Goal: Information Seeking & Learning: Learn about a topic

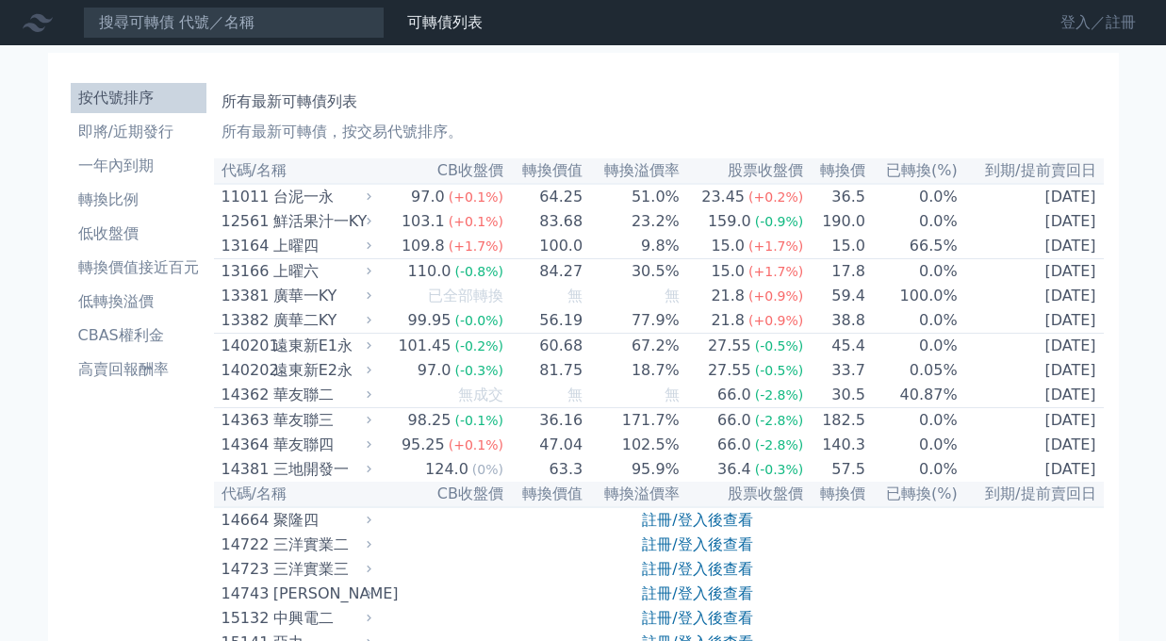
click at [1116, 17] on link "登入／註冊" at bounding box center [1099, 23] width 106 height 30
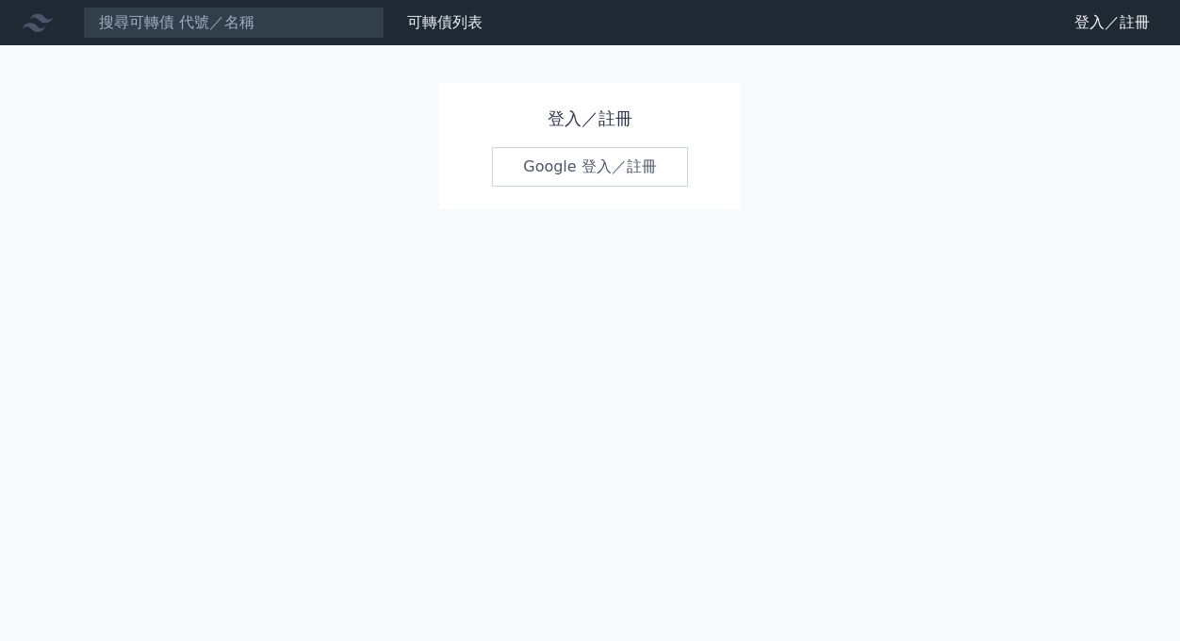
click at [562, 168] on link "Google 登入／註冊" at bounding box center [590, 167] width 196 height 40
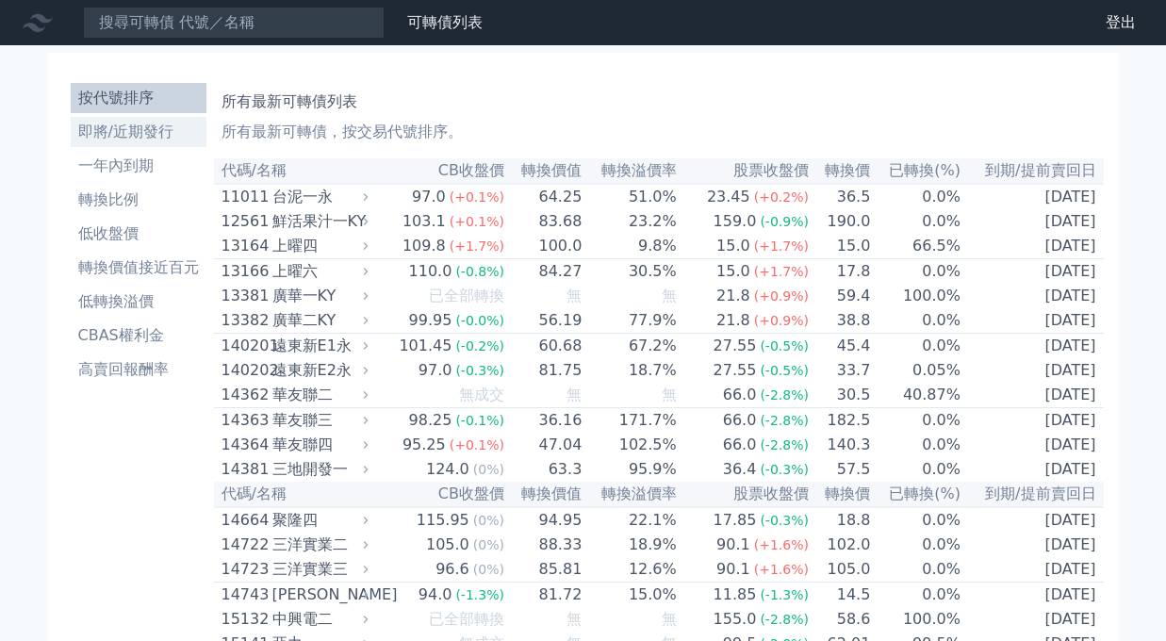
click at [93, 144] on link "即將/近期發行" at bounding box center [139, 132] width 136 height 30
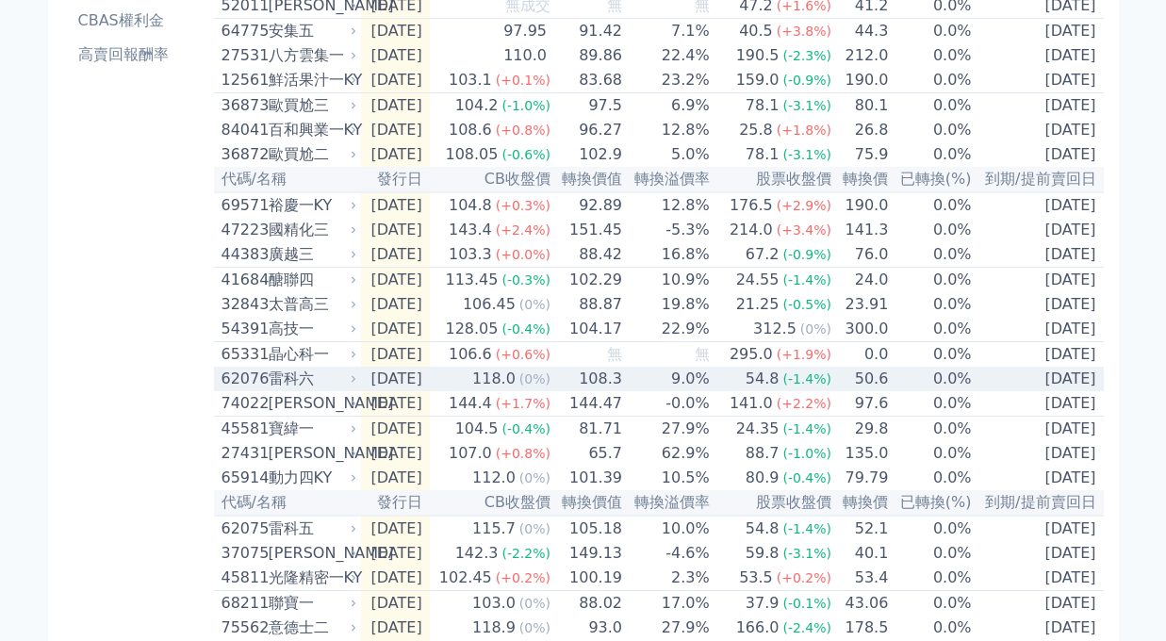
scroll to position [213, 0]
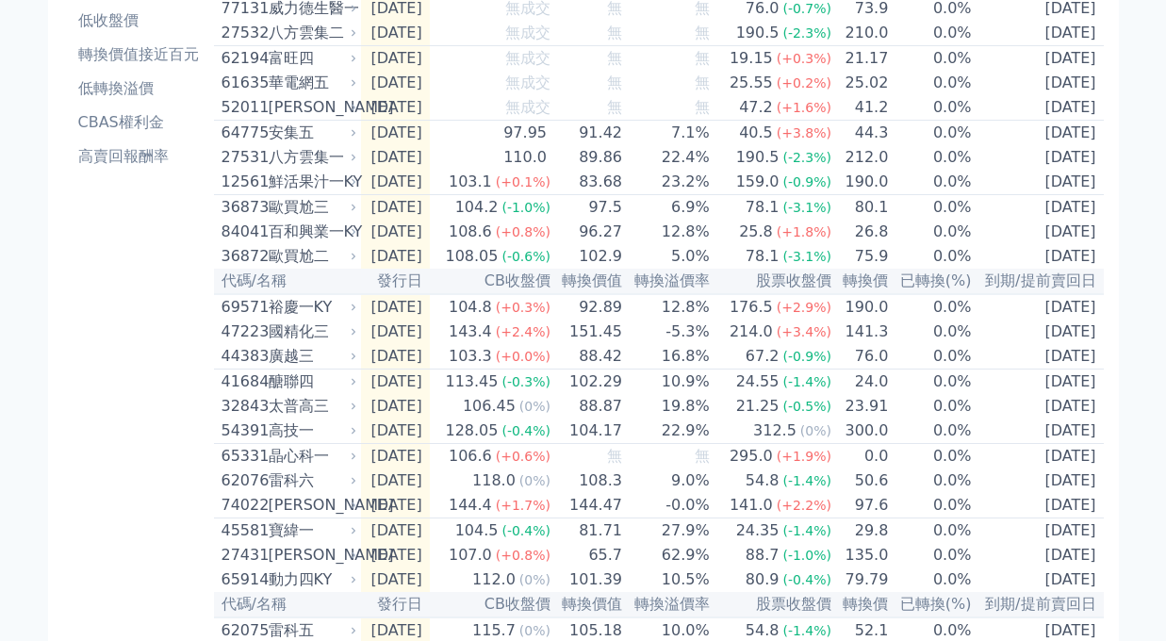
click at [107, 444] on div "按代號排序 即將/近期發行 一年內到期 轉換比例 低收盤價 轉換價值接近百元 低轉換溢價 CBAS權利金 高賣回報酬率" at bounding box center [138, 476] width 151 height 1228
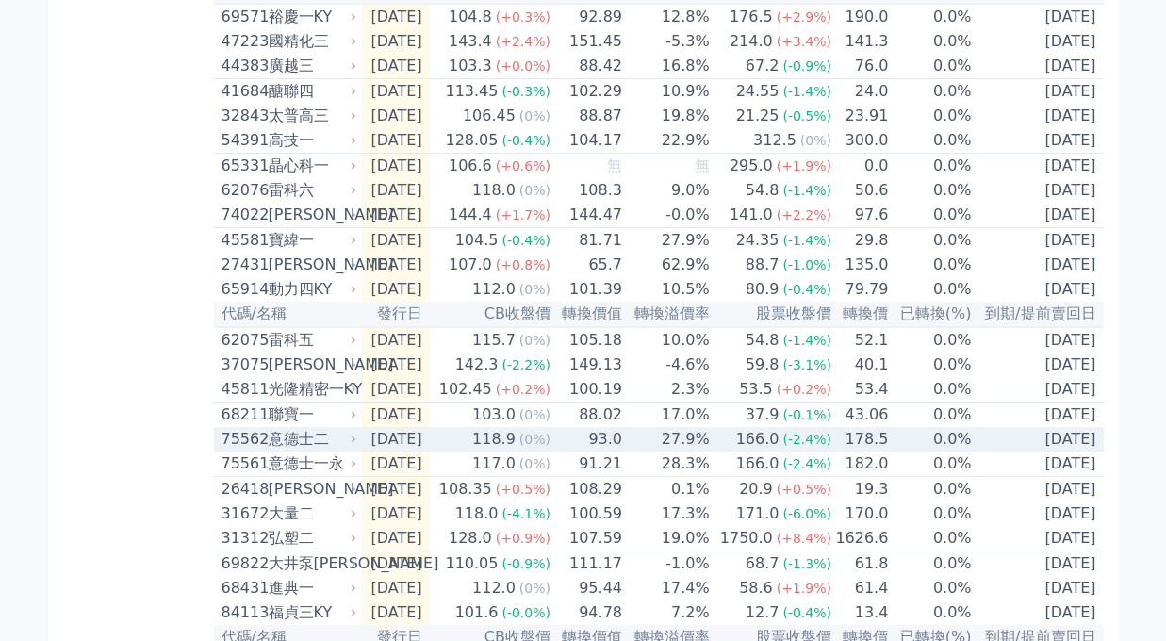
scroll to position [496, 0]
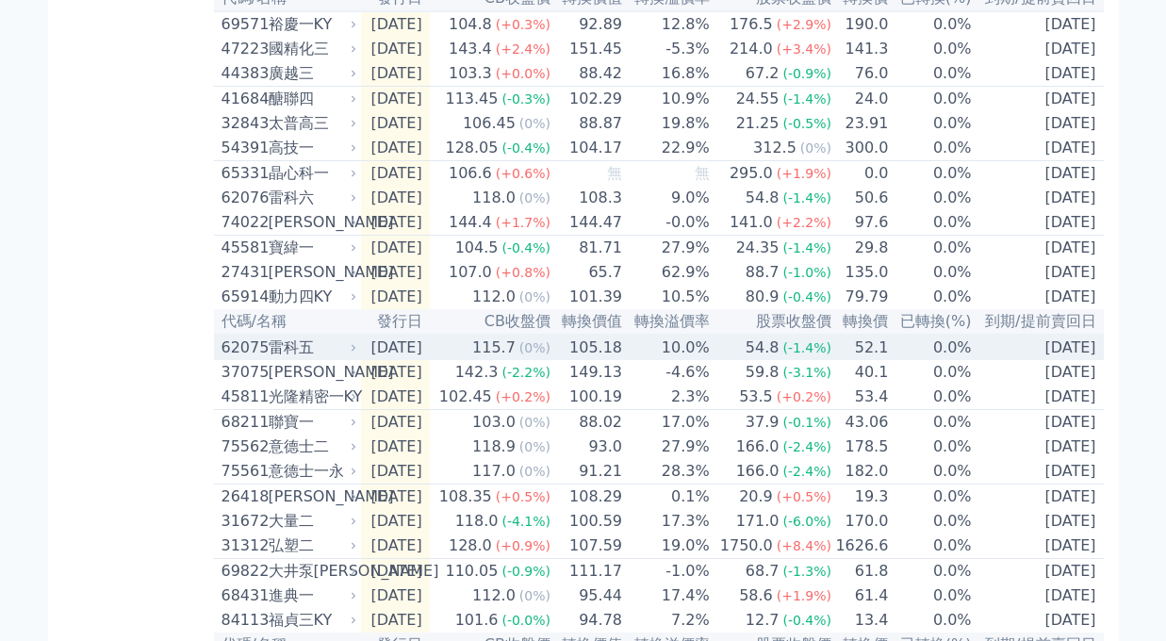
click at [305, 359] on div "雷科五" at bounding box center [311, 348] width 85 height 23
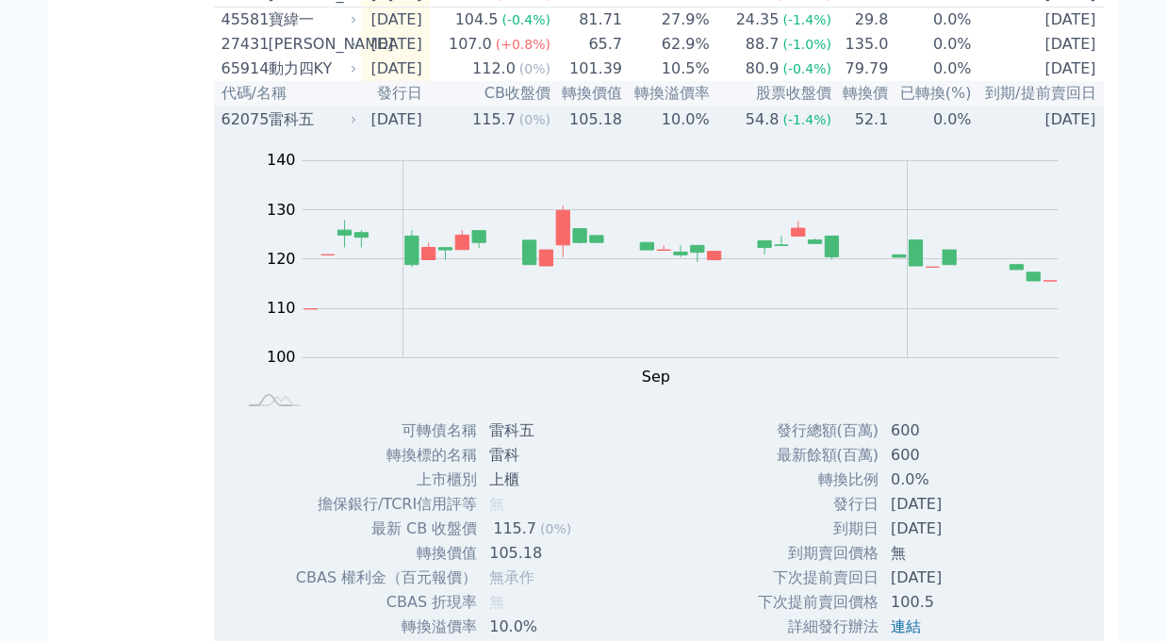
scroll to position [402, 0]
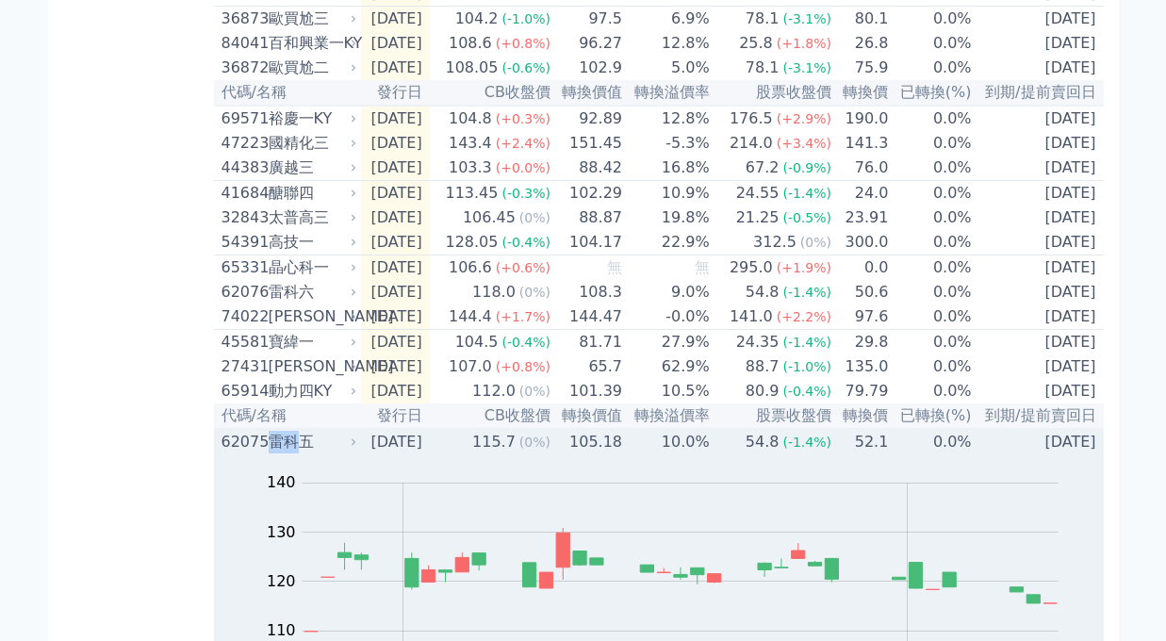
drag, startPoint x: 270, startPoint y: 492, endPoint x: 295, endPoint y: 494, distance: 25.5
click at [295, 453] on div "雷科五" at bounding box center [311, 442] width 85 height 23
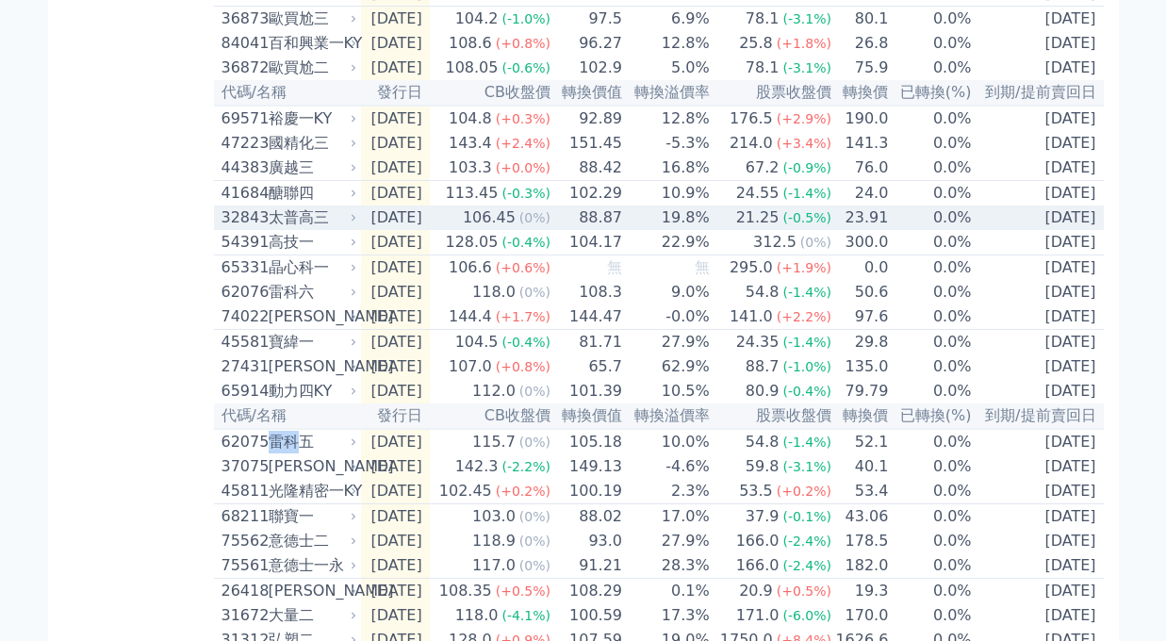
copy div "雷科"
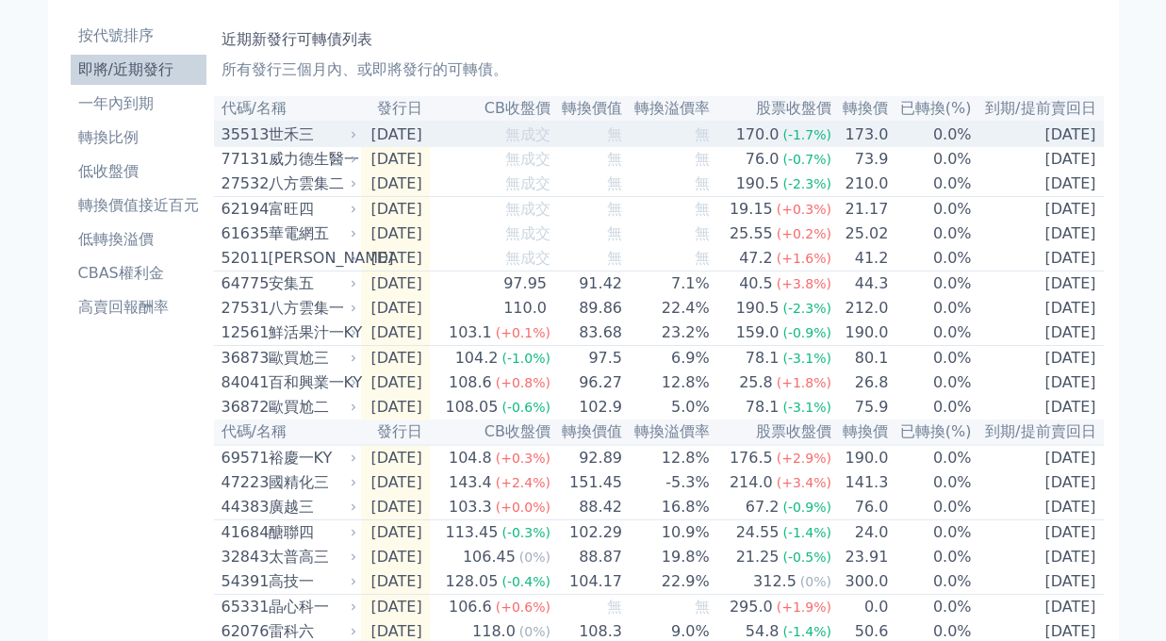
scroll to position [25, 0]
